Goal: Task Accomplishment & Management: Manage account settings

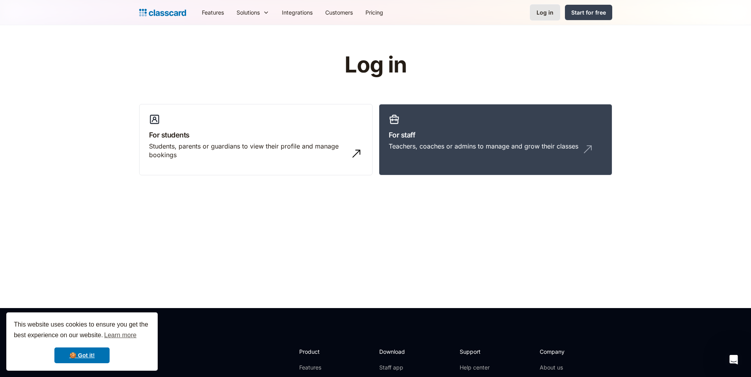
click at [557, 14] on link "Log in" at bounding box center [545, 12] width 30 height 16
click at [543, 20] on link "Log in" at bounding box center [545, 12] width 30 height 16
click at [549, 15] on div "Log in" at bounding box center [544, 12] width 17 height 8
click at [540, 15] on div "Log in" at bounding box center [544, 12] width 17 height 8
click at [101, 350] on link "🍪 Got it!" at bounding box center [81, 356] width 55 height 16
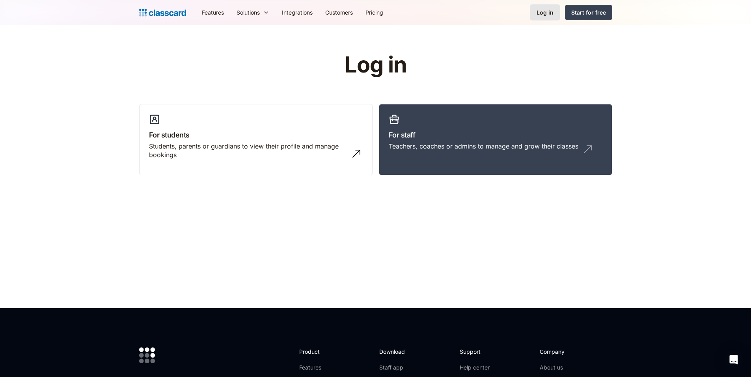
click at [550, 15] on div "Log in" at bounding box center [544, 12] width 17 height 8
click at [549, 10] on div "Log in" at bounding box center [544, 12] width 17 height 8
click at [417, 146] on div "Teachers, coaches or admins to manage and grow their classes" at bounding box center [484, 146] width 190 height 9
